Goal: Task Accomplishment & Management: Manage account settings

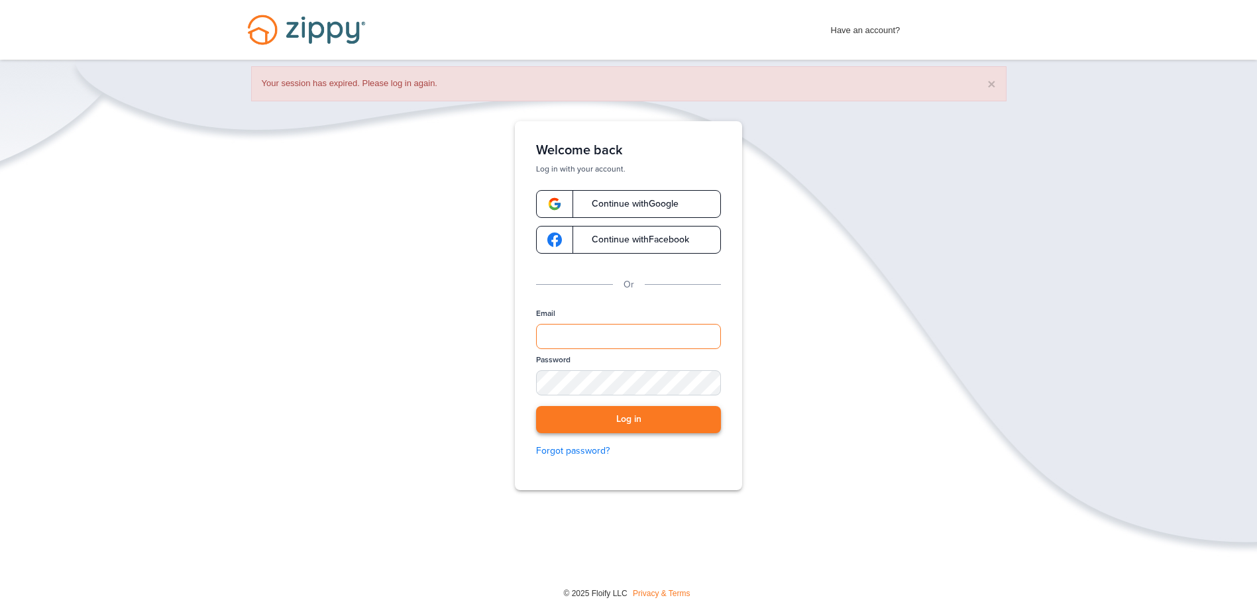
type input "**********"
click at [652, 418] on button "Log in" at bounding box center [628, 419] width 185 height 27
